Goal: Task Accomplishment & Management: Manage account settings

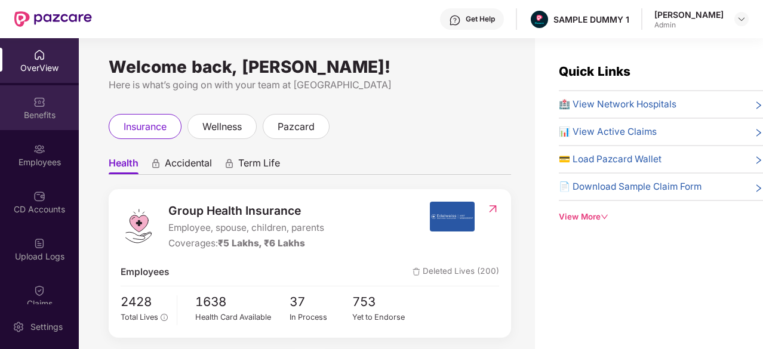
click at [33, 104] on img at bounding box center [39, 102] width 12 height 12
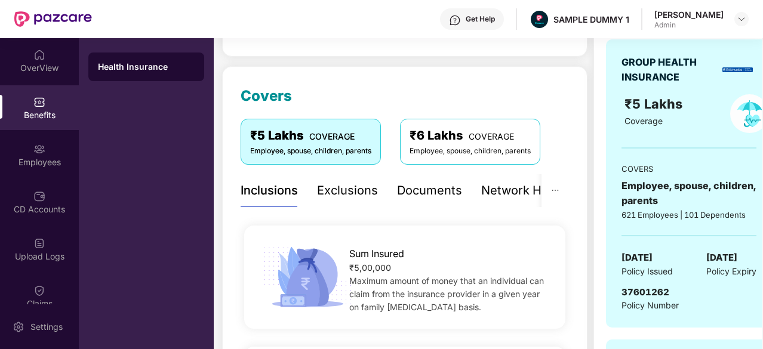
scroll to position [225, 0]
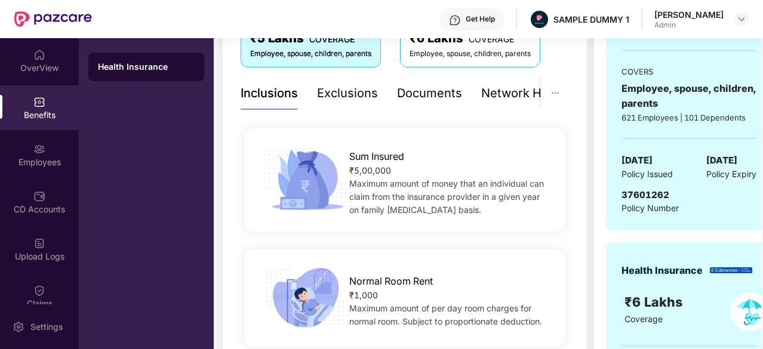
click at [341, 100] on div "Exclusions" at bounding box center [347, 93] width 61 height 19
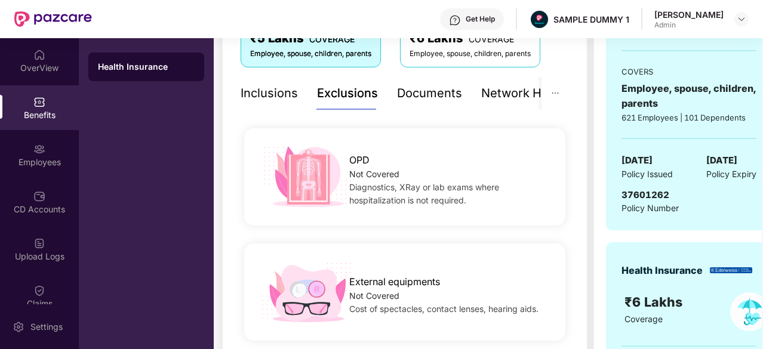
click at [434, 99] on div "Documents" at bounding box center [429, 93] width 65 height 19
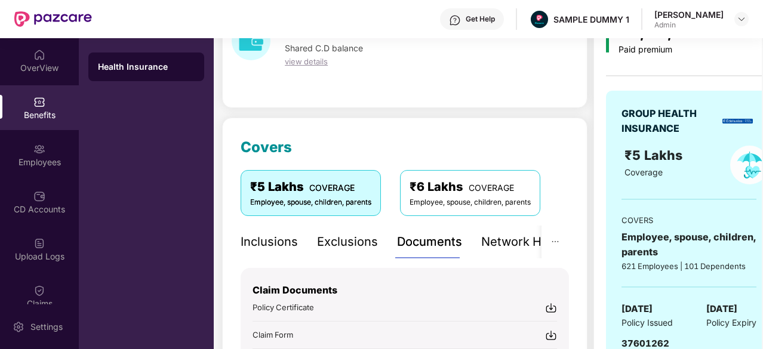
scroll to position [73, 0]
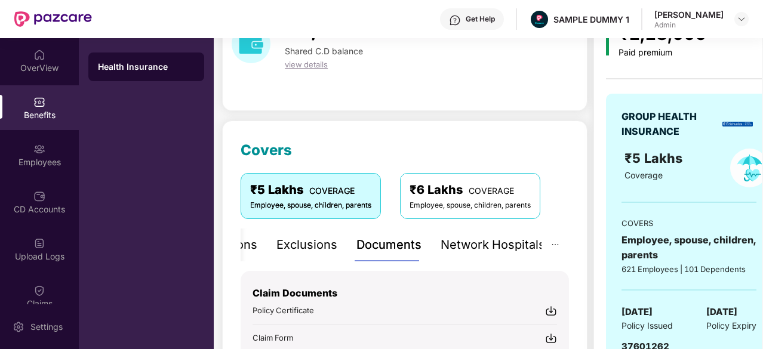
click at [485, 246] on div "Network Hospitals" at bounding box center [493, 245] width 105 height 19
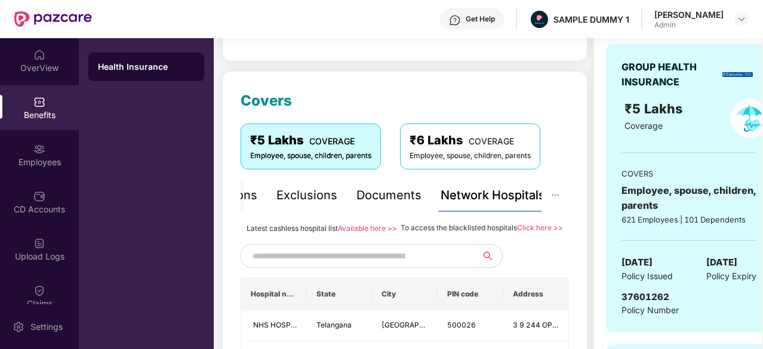
scroll to position [122, 0]
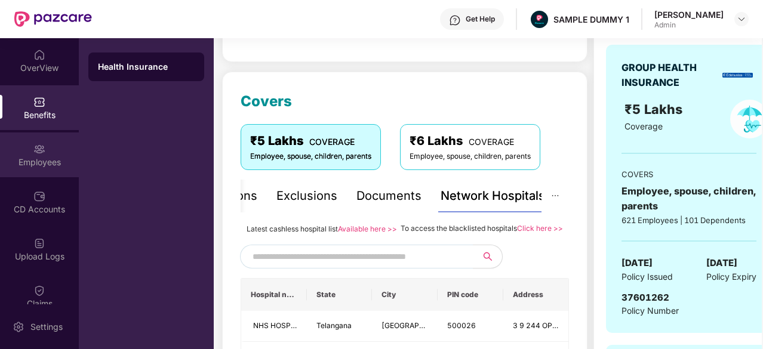
click at [35, 164] on div "Employees" at bounding box center [39, 163] width 79 height 12
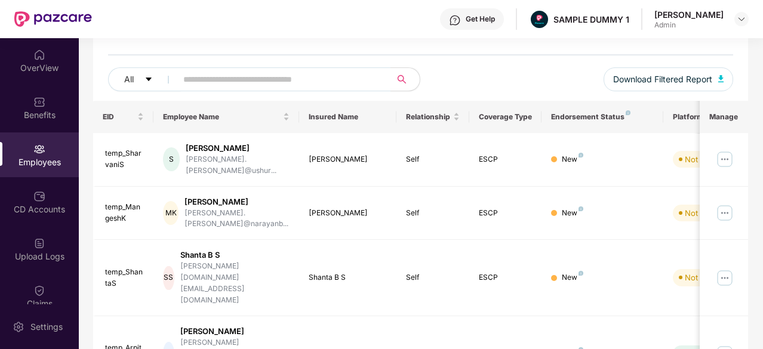
scroll to position [0, 0]
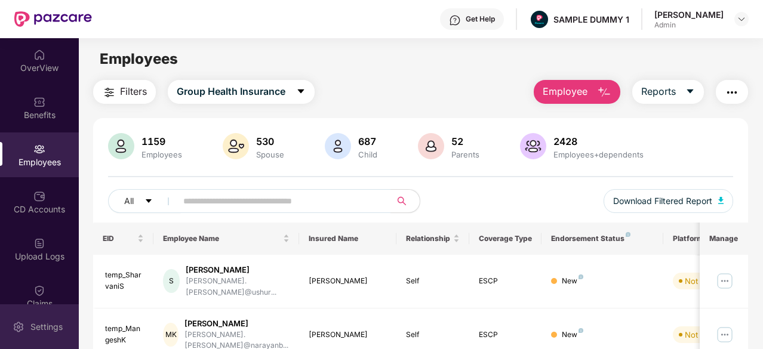
click at [44, 315] on div "Settings" at bounding box center [39, 327] width 79 height 45
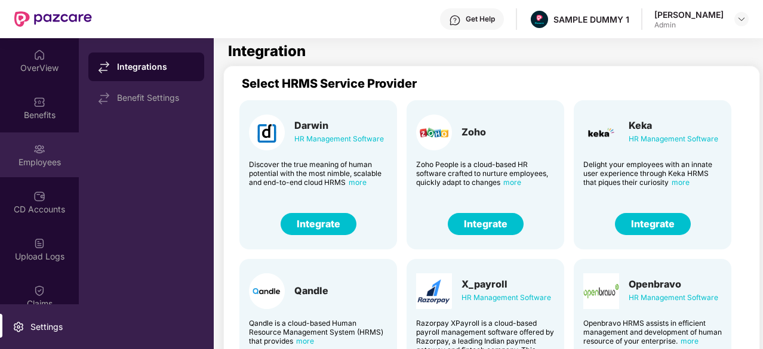
click at [44, 145] on div "Employees" at bounding box center [39, 155] width 79 height 45
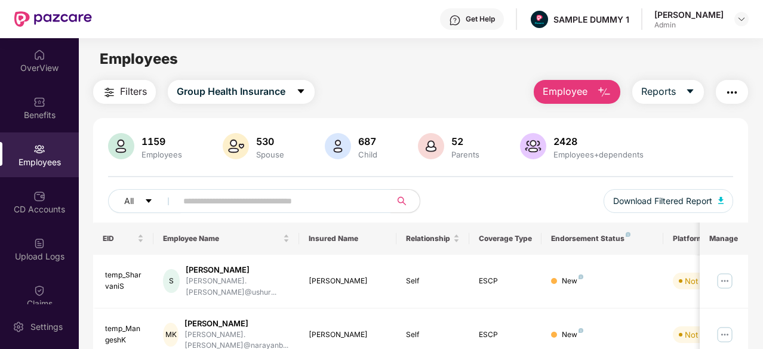
click at [575, 86] on span "Employee" at bounding box center [565, 91] width 45 height 15
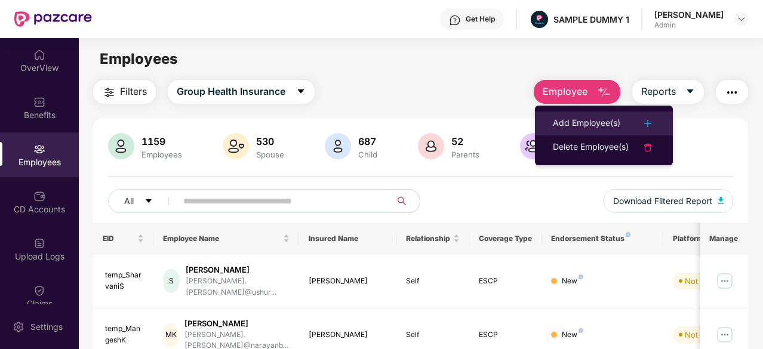
click at [571, 121] on div "Add Employee(s)" at bounding box center [586, 123] width 67 height 14
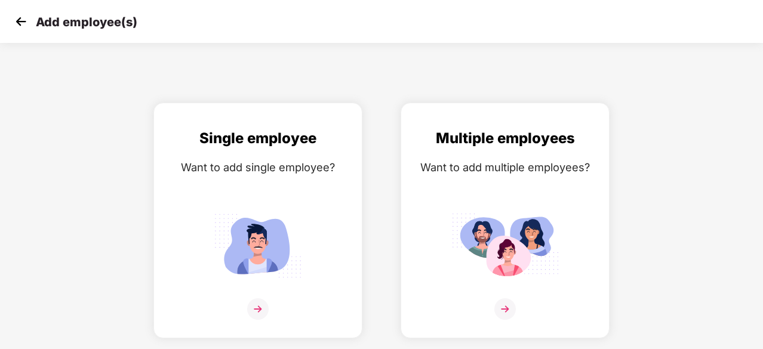
click at [23, 24] on img at bounding box center [21, 22] width 18 height 18
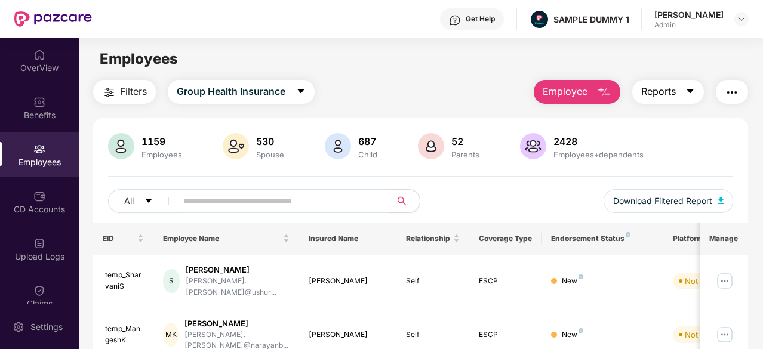
click at [693, 87] on icon "caret-down" at bounding box center [691, 92] width 10 height 10
click at [624, 63] on div "Employees" at bounding box center [421, 59] width 684 height 23
click at [669, 92] on span "Reports" at bounding box center [659, 91] width 35 height 15
click at [689, 64] on div "Employees" at bounding box center [421, 59] width 684 height 23
click at [742, 91] on button "button" at bounding box center [732, 92] width 32 height 24
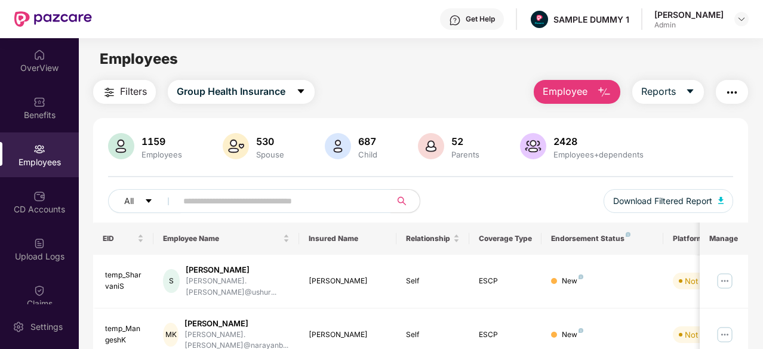
click at [462, 71] on main "Employees Filters Group Health Insurance Employee Reports 1159 Employees 530 Sp…" at bounding box center [421, 212] width 684 height 349
click at [46, 197] on div "CD Accounts" at bounding box center [39, 202] width 79 height 45
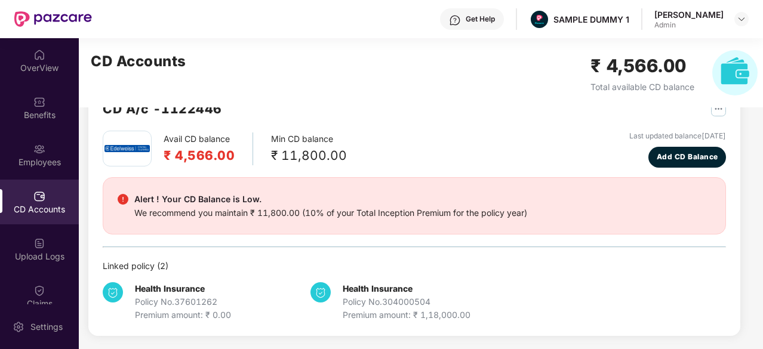
scroll to position [12, 0]
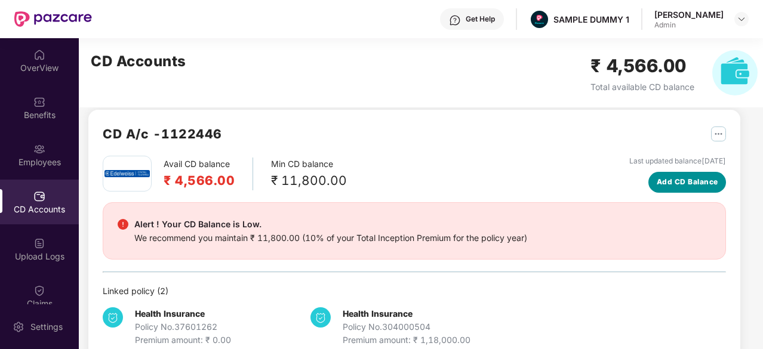
click at [669, 187] on span "Add CD Balance" at bounding box center [688, 182] width 62 height 11
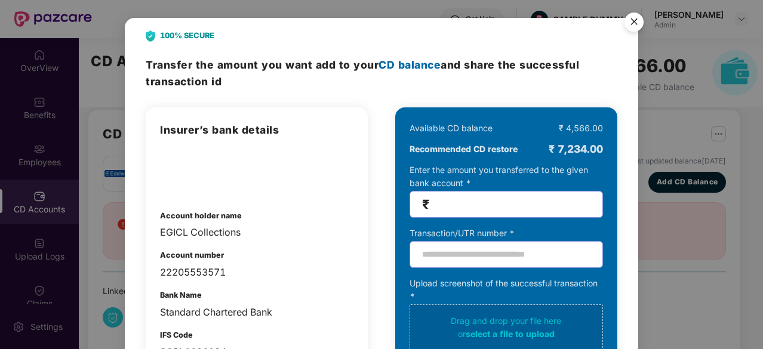
click at [634, 19] on img "Close" at bounding box center [634, 23] width 33 height 33
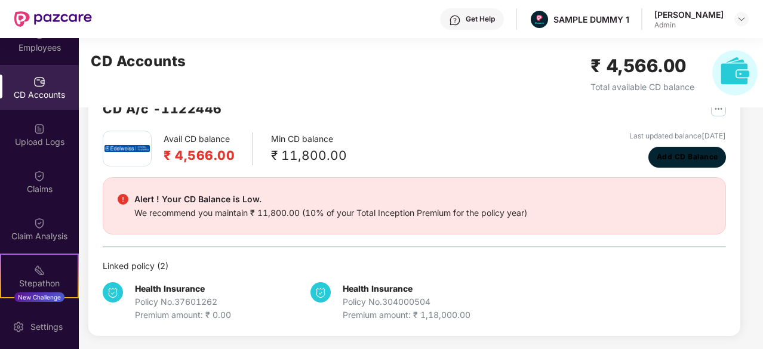
scroll to position [252, 0]
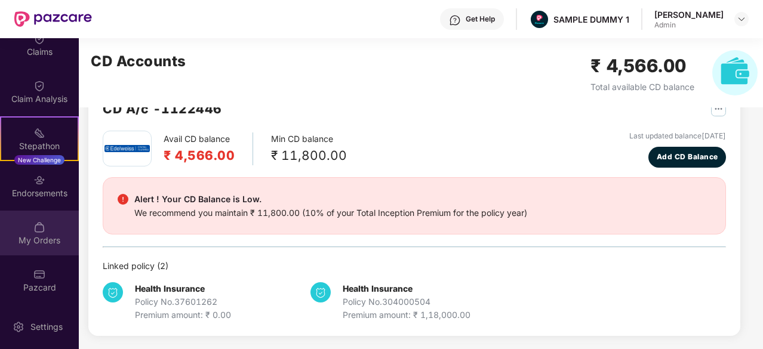
click at [41, 247] on div "My Orders" at bounding box center [39, 233] width 79 height 45
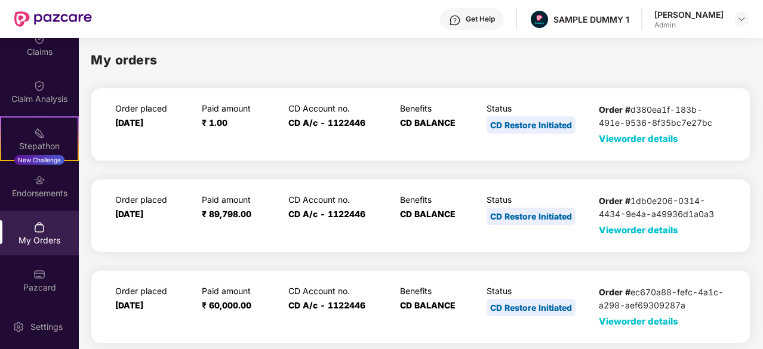
click at [642, 138] on span "View order details" at bounding box center [638, 138] width 79 height 11
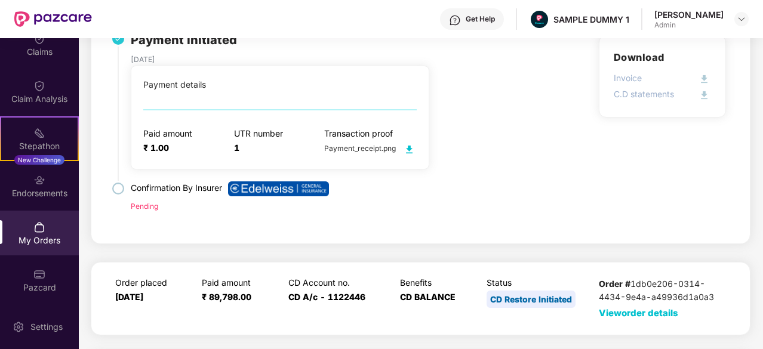
scroll to position [148, 0]
click at [45, 60] on div "Claims" at bounding box center [39, 44] width 79 height 45
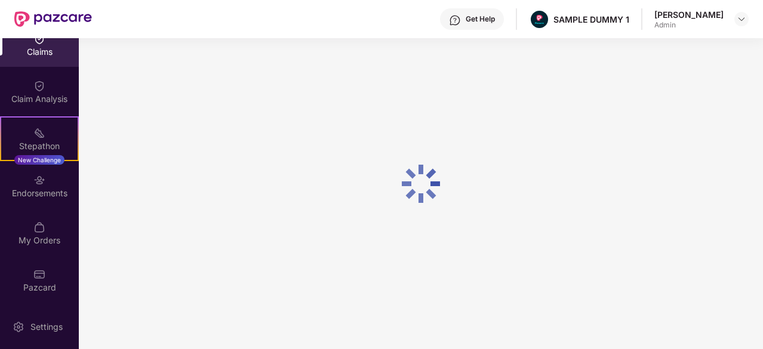
scroll to position [117, 0]
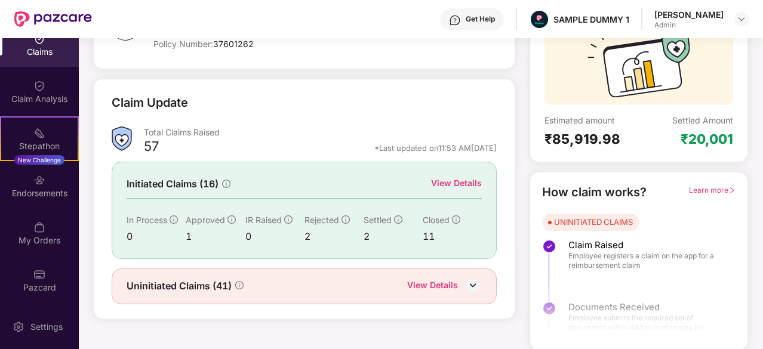
click at [467, 182] on div "View Details" at bounding box center [456, 183] width 51 height 13
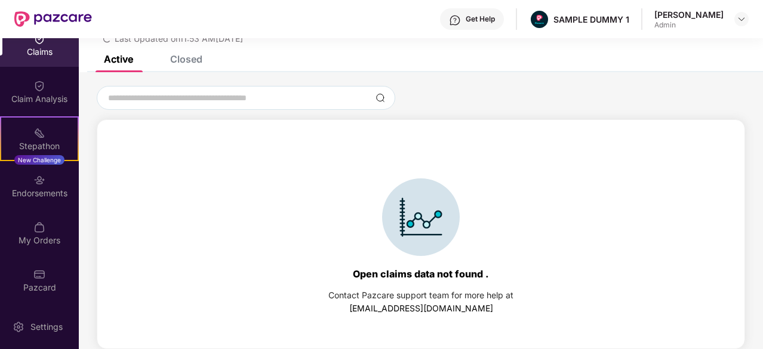
click at [192, 63] on div "Closed" at bounding box center [186, 59] width 32 height 12
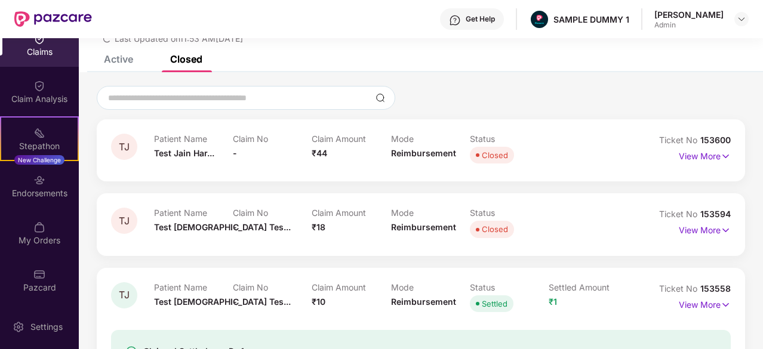
scroll to position [0, 0]
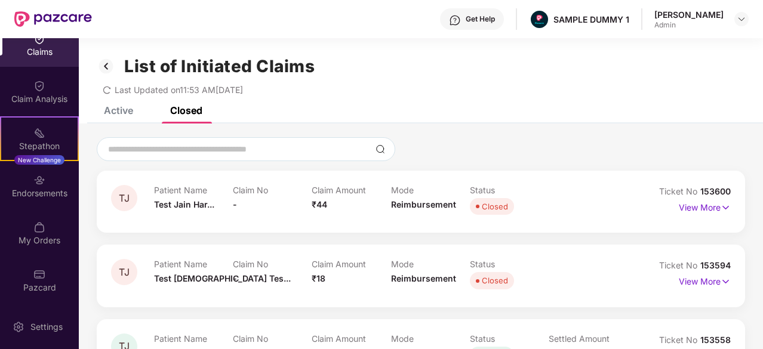
click at [110, 64] on img at bounding box center [106, 66] width 19 height 20
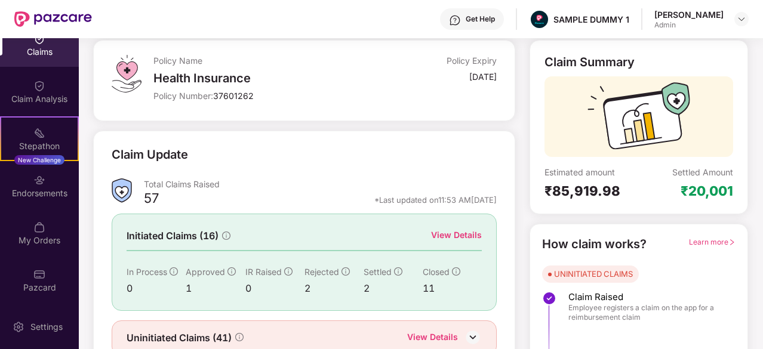
scroll to position [117, 0]
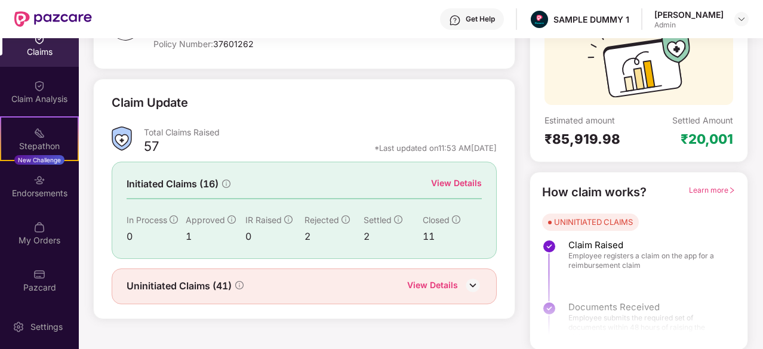
click at [437, 283] on div "View Details" at bounding box center [432, 287] width 51 height 16
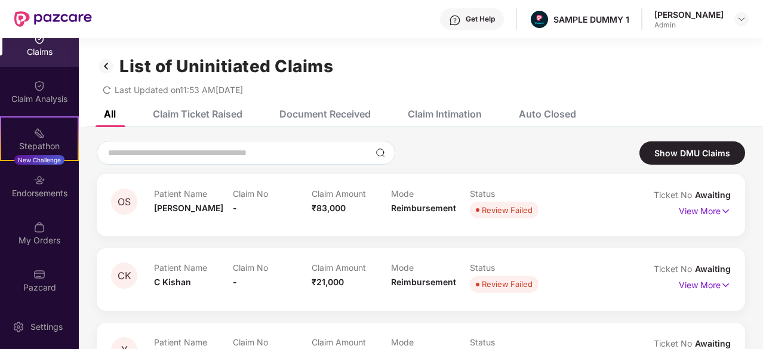
click at [231, 114] on div "Claim Ticket Raised" at bounding box center [198, 114] width 90 height 12
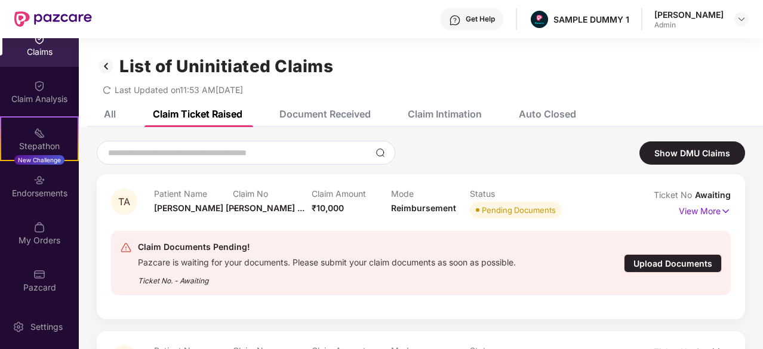
click at [338, 114] on div "Document Received" at bounding box center [325, 114] width 91 height 12
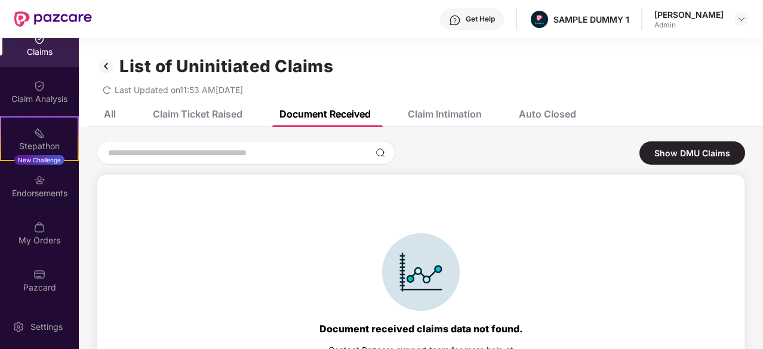
click at [452, 108] on div "Claim Intimation" at bounding box center [445, 114] width 74 height 12
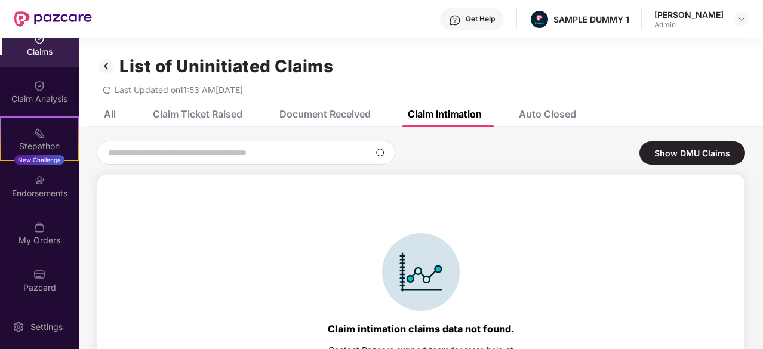
click at [532, 112] on div "Auto Closed" at bounding box center [547, 114] width 57 height 12
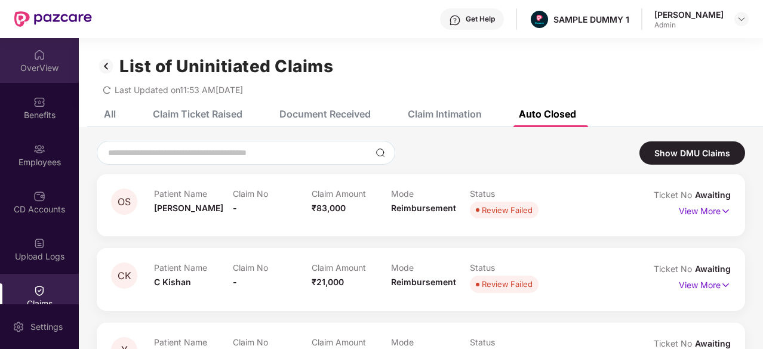
click at [45, 59] on div "OverView" at bounding box center [39, 60] width 79 height 45
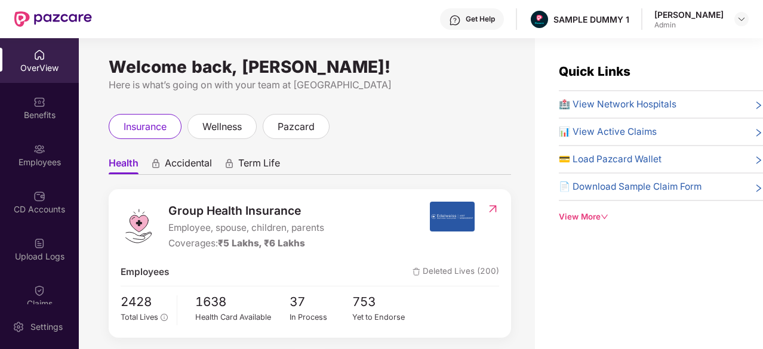
click at [494, 19] on div "Get Help" at bounding box center [480, 19] width 29 height 10
click at [383, 29] on div "Get Help SAMPLE DUMMY 1 Rahul Krishna Admin" at bounding box center [420, 19] width 657 height 38
